Goal: Information Seeking & Learning: Find specific fact

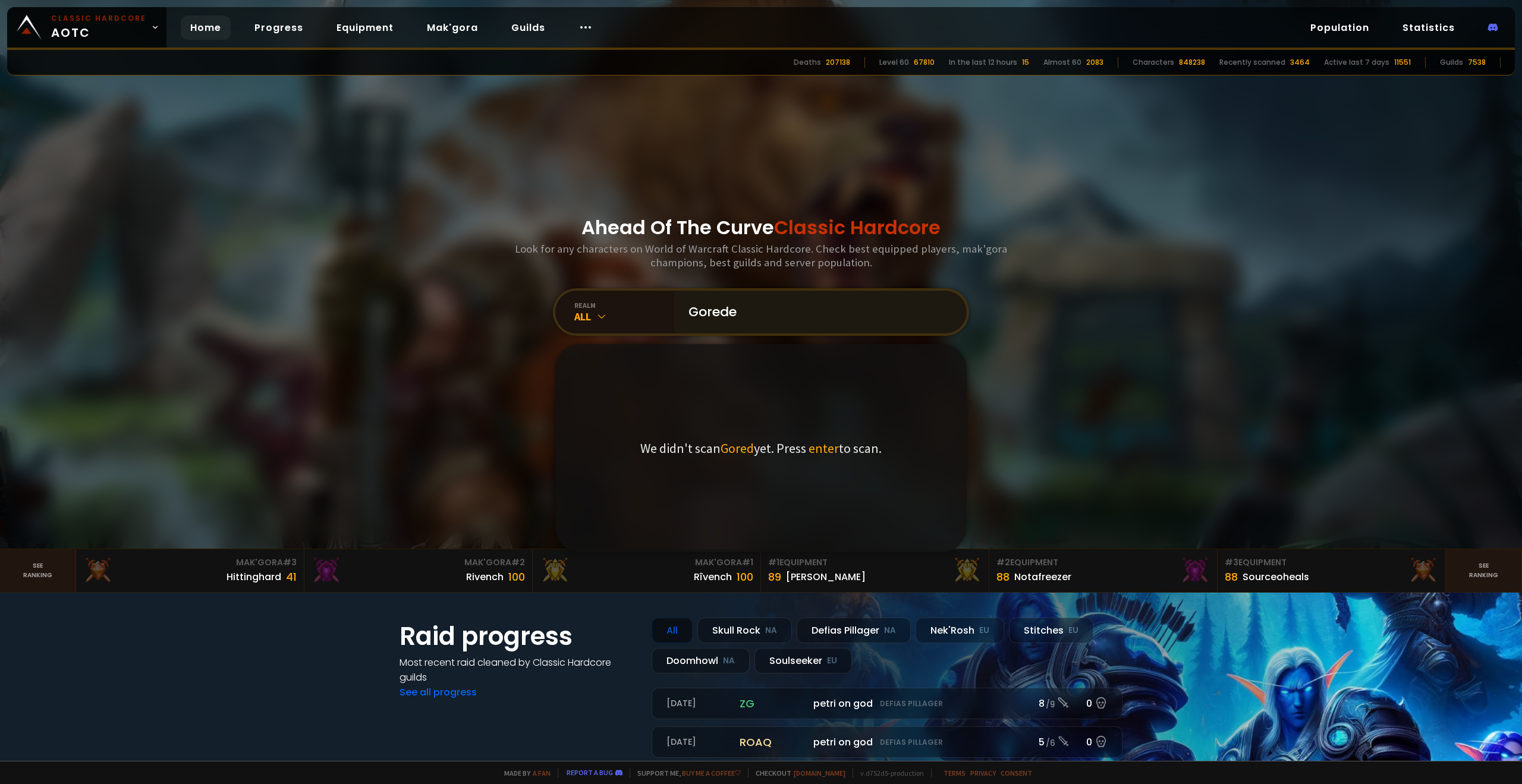
type input "Goredef"
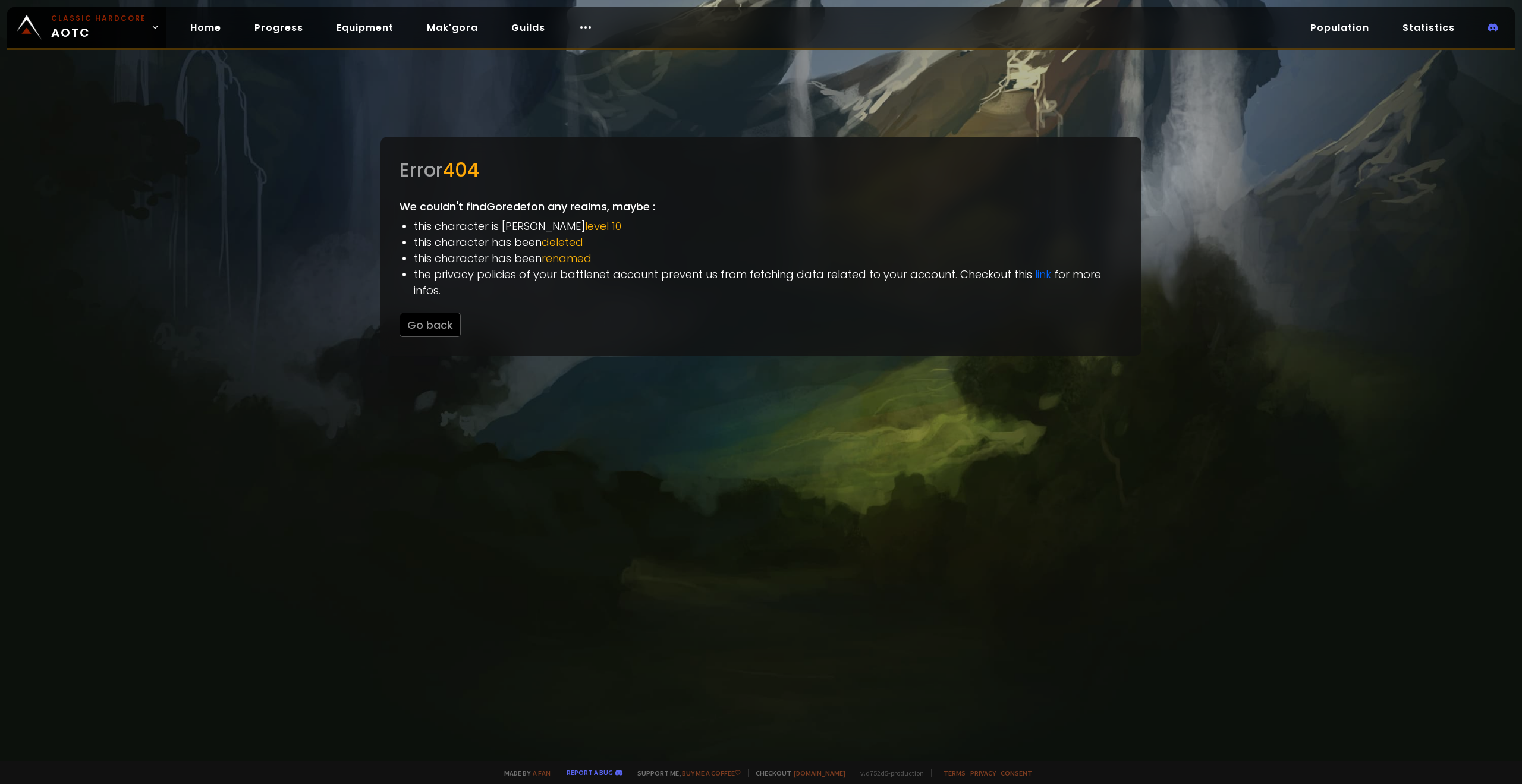
drag, startPoint x: 544, startPoint y: 273, endPoint x: 533, endPoint y: 256, distance: 20.2
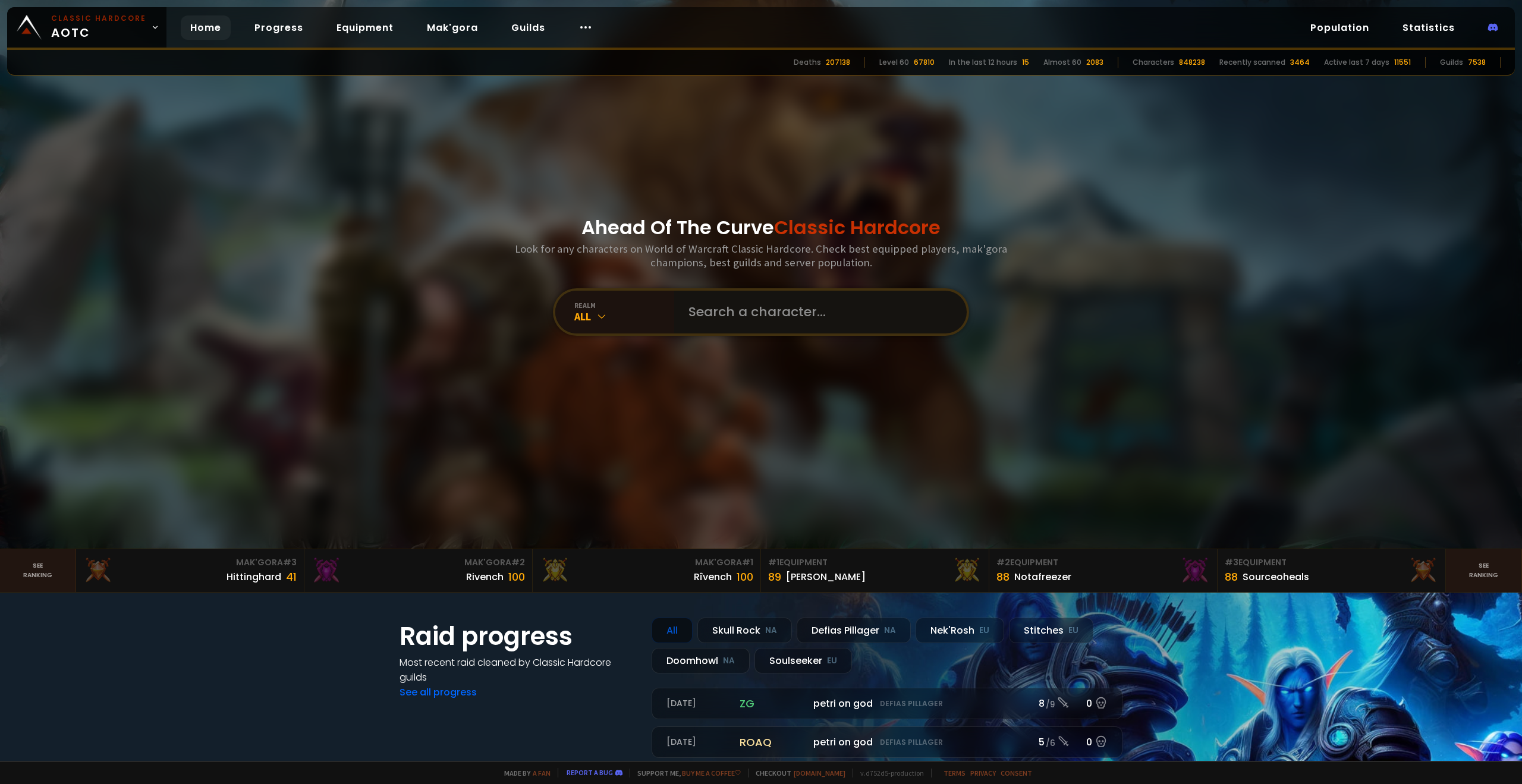
click at [708, 322] on input "text" at bounding box center [817, 312] width 271 height 42
click at [758, 302] on input "text" at bounding box center [817, 312] width 271 height 42
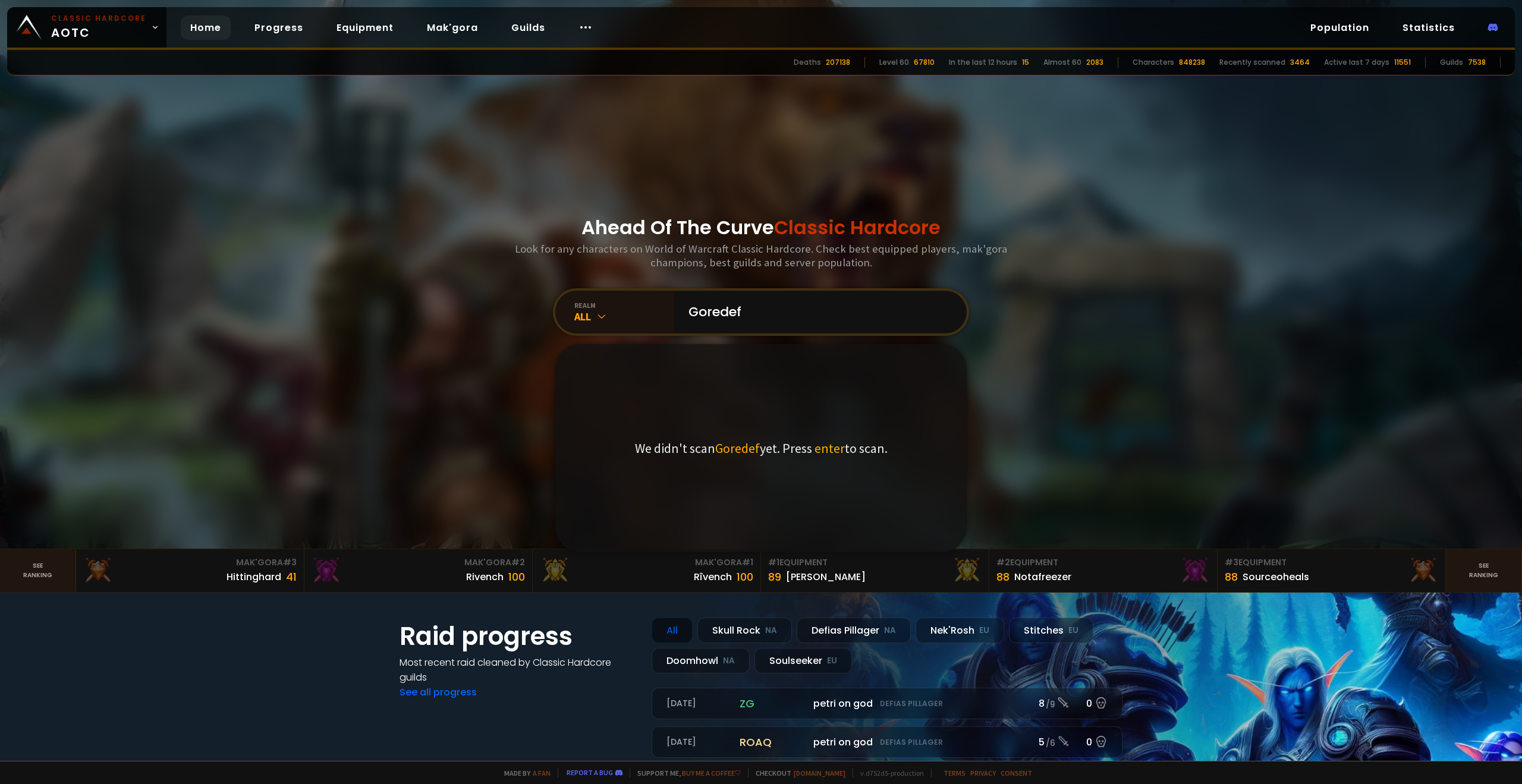
click at [562, 226] on div "Ahead Of The Curve Classic Hardcore Look for any characters on World of Warcraf…" at bounding box center [761, 274] width 716 height 548
drag, startPoint x: 484, startPoint y: 195, endPoint x: 444, endPoint y: 151, distance: 59.5
click at [478, 185] on div "Ahead Of The Curve Classic Hardcore Look for any characters on World of Warcraf…" at bounding box center [761, 274] width 716 height 548
click at [760, 308] on input "Goredef" at bounding box center [817, 312] width 271 height 42
type input "Goredaf"
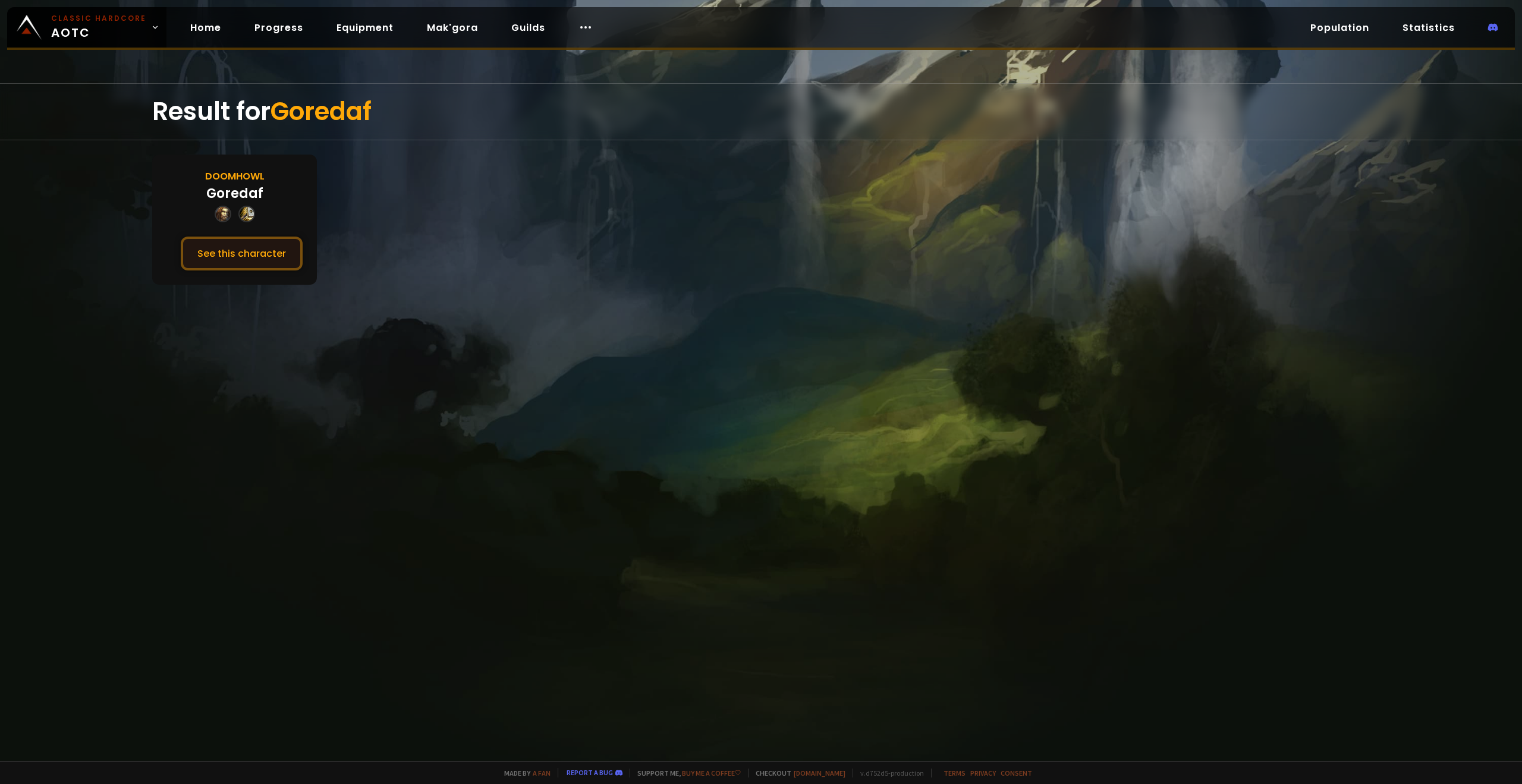
click at [257, 252] on button "See this character" at bounding box center [242, 254] width 122 height 34
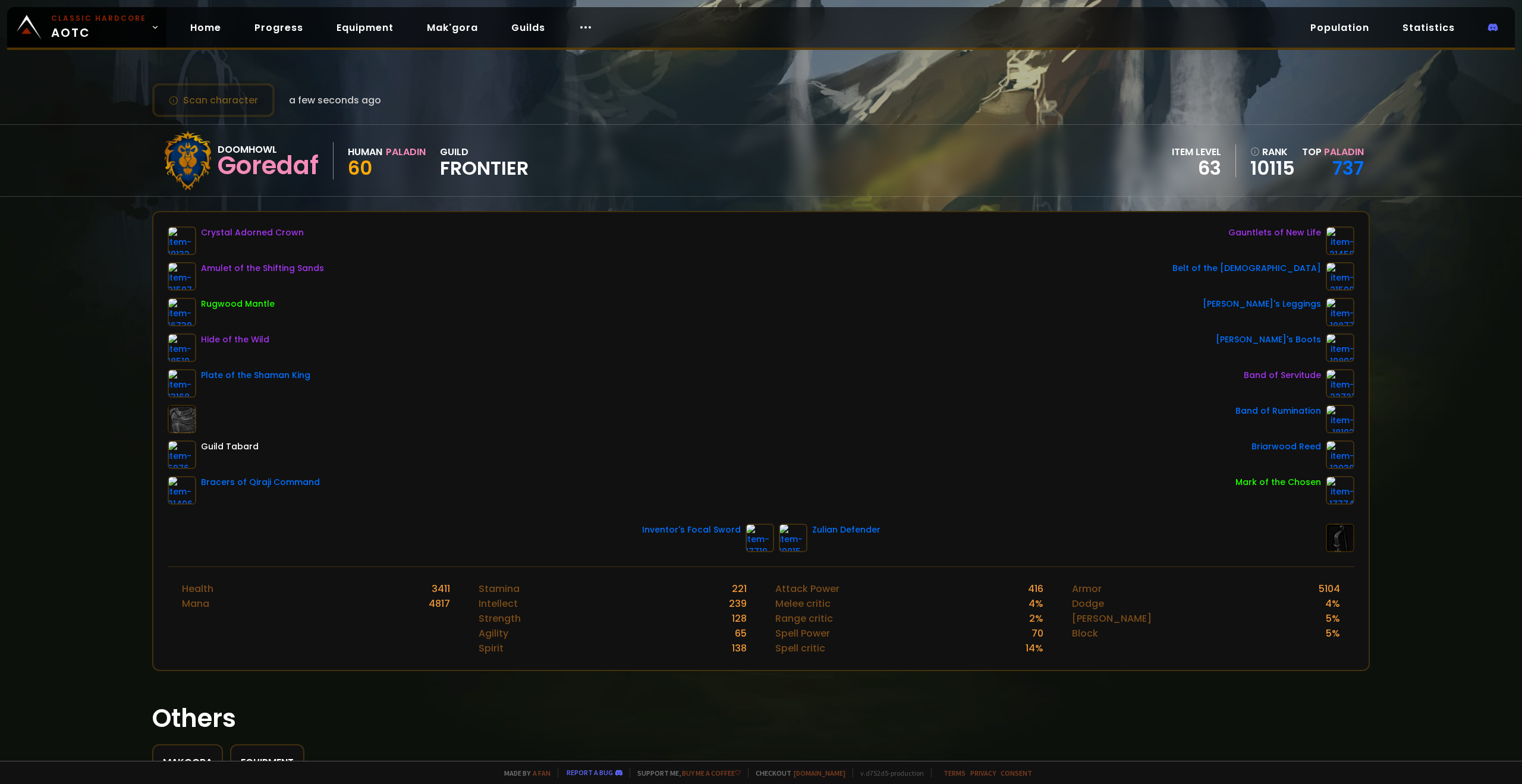
click at [709, 410] on div "Crystal Adorned Crown Amulet of the Shifting Sands Rugwood Mantle Hide of the W…" at bounding box center [761, 366] width 1187 height 278
